Goal: Task Accomplishment & Management: Manage account settings

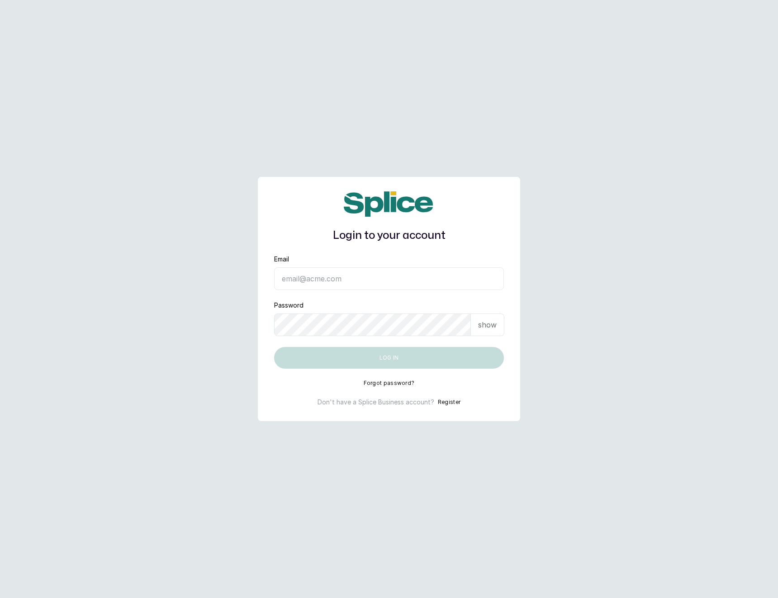
click at [297, 279] on input "Email" at bounding box center [389, 278] width 230 height 23
type input "layo@withsplice.com"
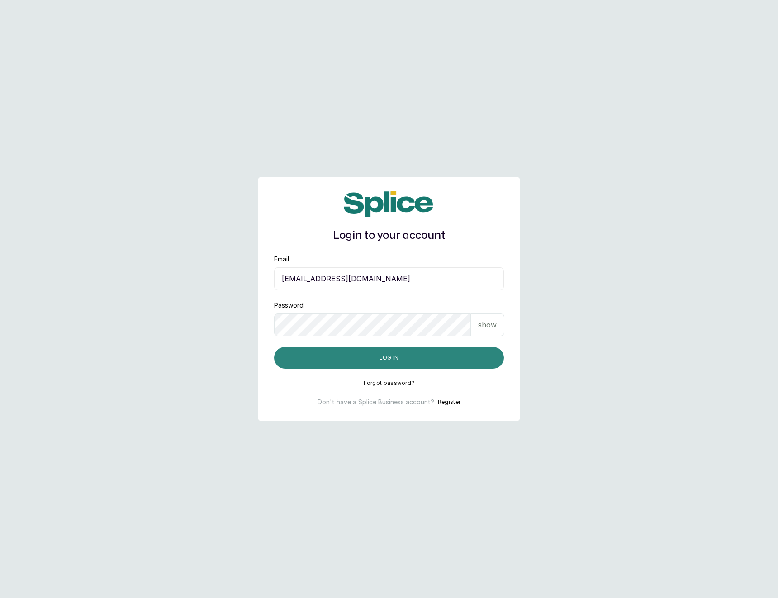
click at [322, 366] on button "Log in" at bounding box center [389, 358] width 230 height 22
